Goal: Transaction & Acquisition: Purchase product/service

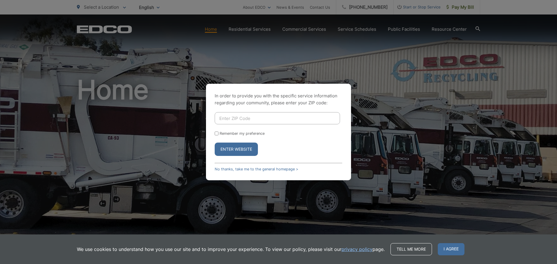
click at [233, 119] on input "Enter ZIP Code" at bounding box center [277, 118] width 125 height 12
type input "92028"
click at [232, 149] on button "Enter Website" at bounding box center [236, 149] width 43 height 13
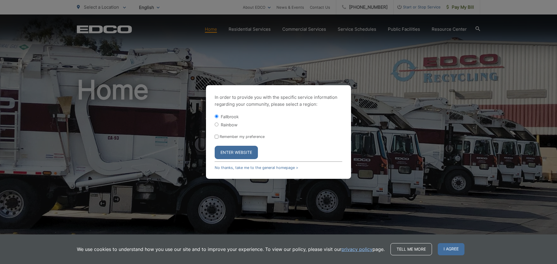
click at [231, 153] on button "Enter Website" at bounding box center [236, 152] width 43 height 13
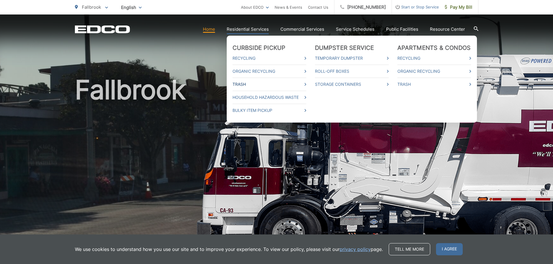
click at [247, 84] on link "Trash" at bounding box center [269, 84] width 74 height 7
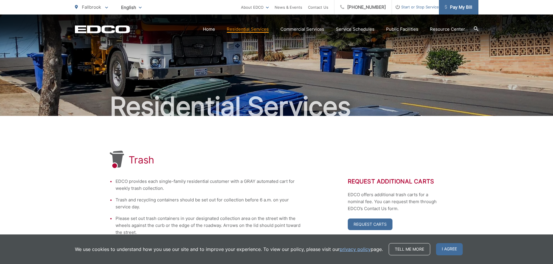
click at [457, 9] on span "Pay My Bill" at bounding box center [458, 7] width 28 height 7
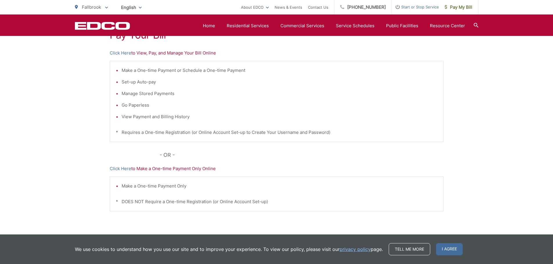
scroll to position [90, 0]
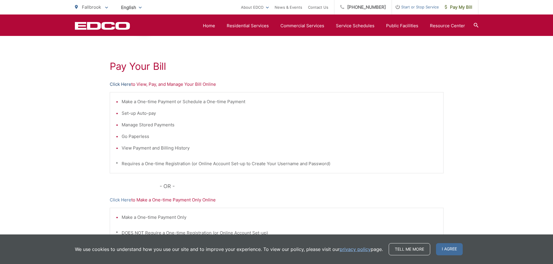
click at [118, 84] on link "Click Here" at bounding box center [120, 84] width 21 height 7
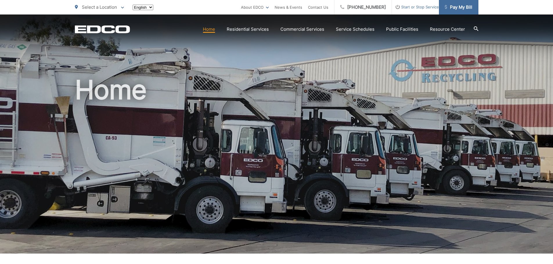
click at [462, 8] on span "Pay My Bill" at bounding box center [458, 7] width 28 height 7
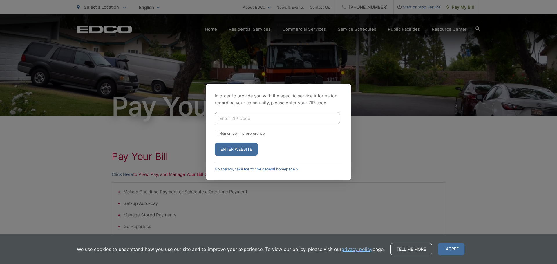
click at [232, 118] on input "Enter ZIP Code" at bounding box center [277, 118] width 125 height 12
type input "92028"
click at [218, 133] on input "Remember my preference" at bounding box center [217, 134] width 4 height 4
checkbox input "true"
click at [228, 148] on button "Enter Website" at bounding box center [236, 149] width 43 height 13
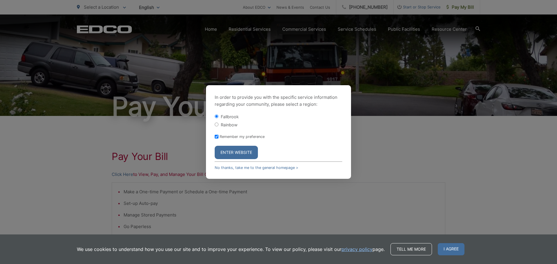
click at [232, 153] on button "Enter Website" at bounding box center [236, 152] width 43 height 13
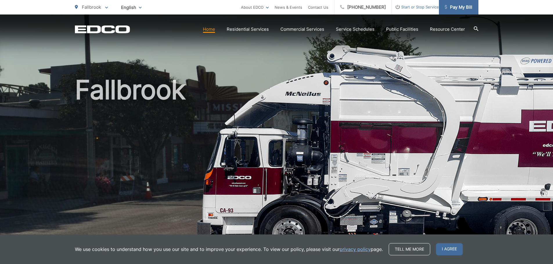
click at [463, 7] on span "Pay My Bill" at bounding box center [458, 7] width 28 height 7
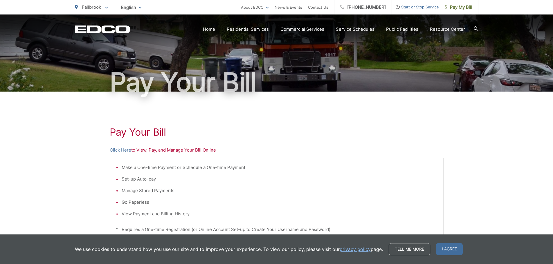
scroll to position [87, 0]
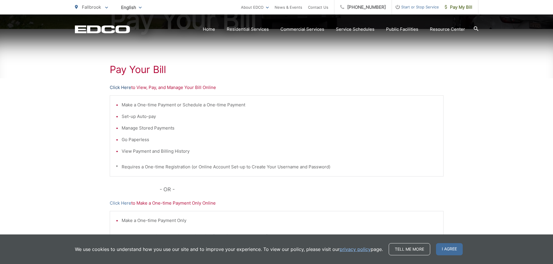
click at [120, 87] on link "Click Here" at bounding box center [120, 87] width 21 height 7
